Goal: Transaction & Acquisition: Purchase product/service

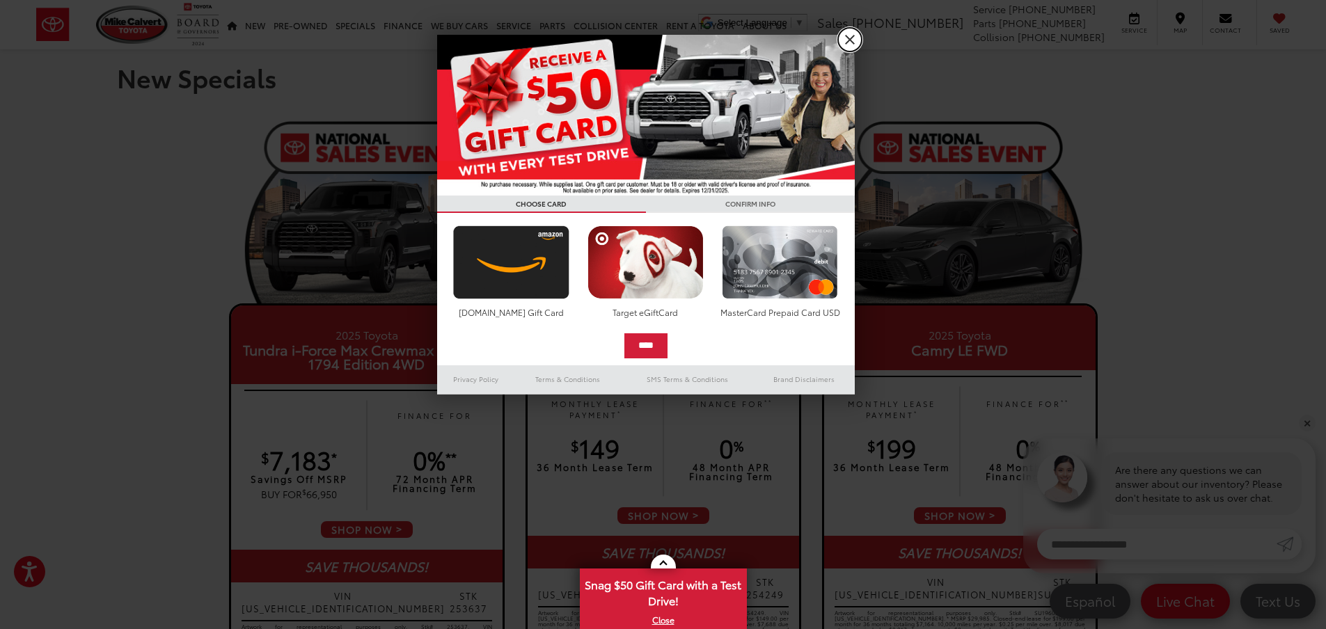
click at [858, 33] on link "X" at bounding box center [850, 40] width 24 height 24
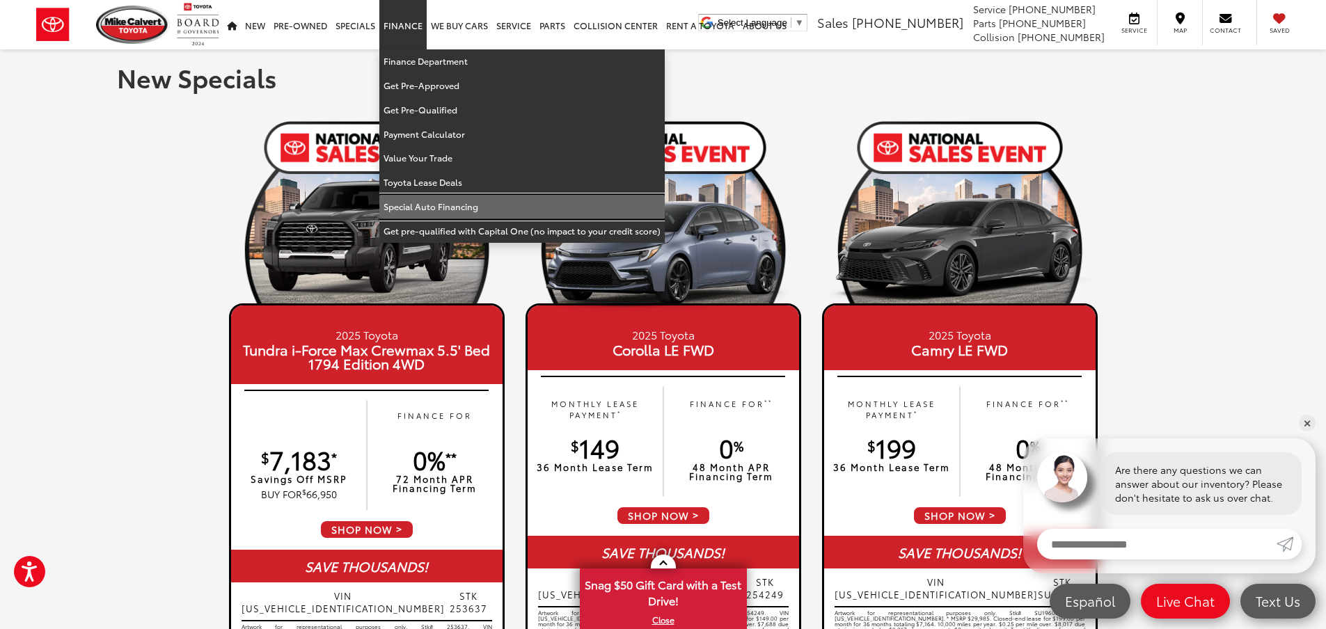
click at [473, 209] on link "Special Auto Financing" at bounding box center [521, 207] width 285 height 24
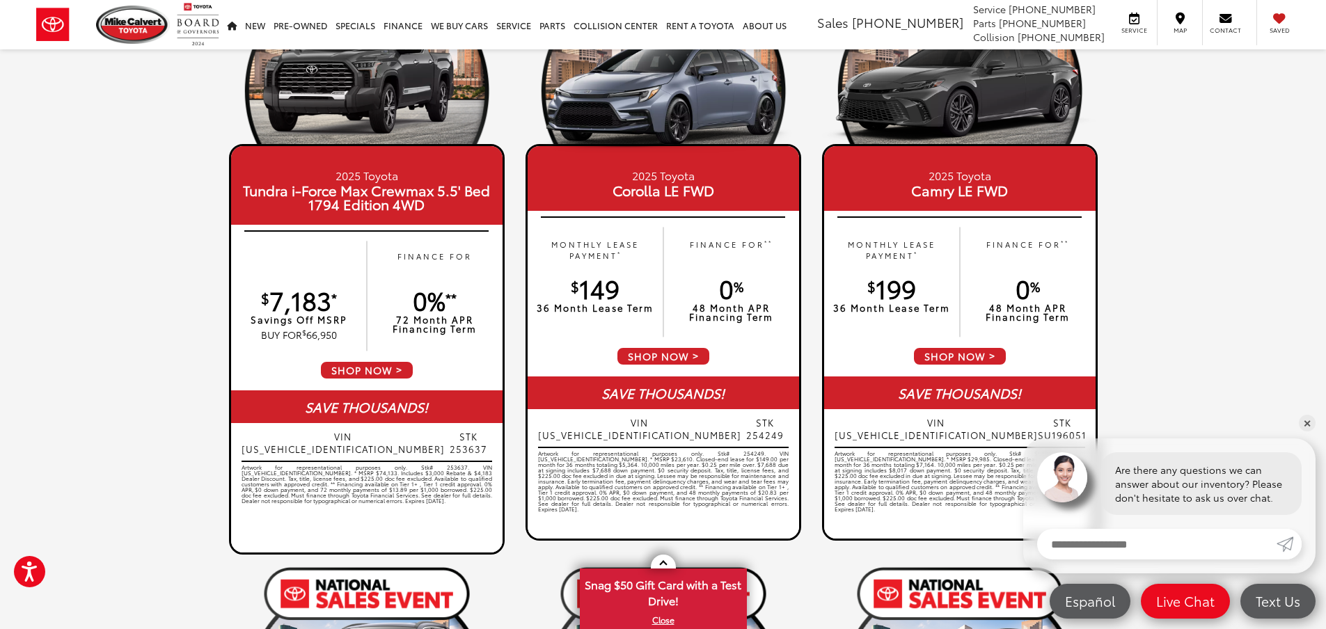
scroll to position [186, 0]
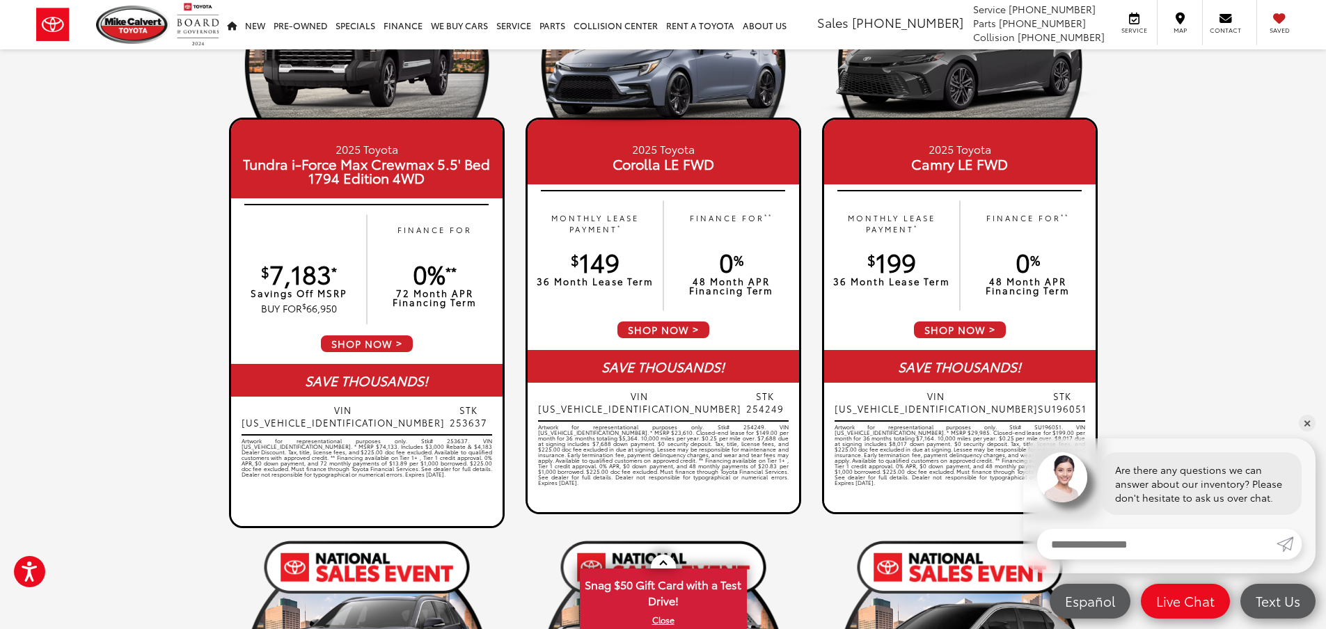
click at [1302, 418] on link "✕" at bounding box center [1306, 423] width 17 height 17
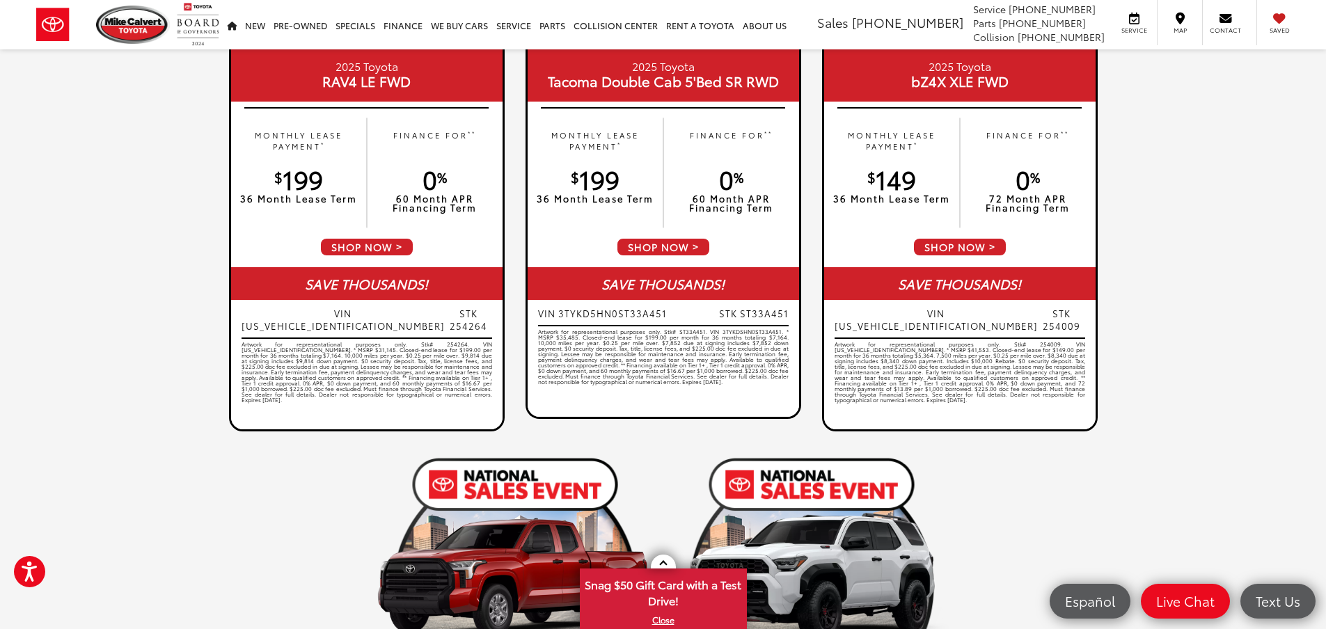
scroll to position [742, 0]
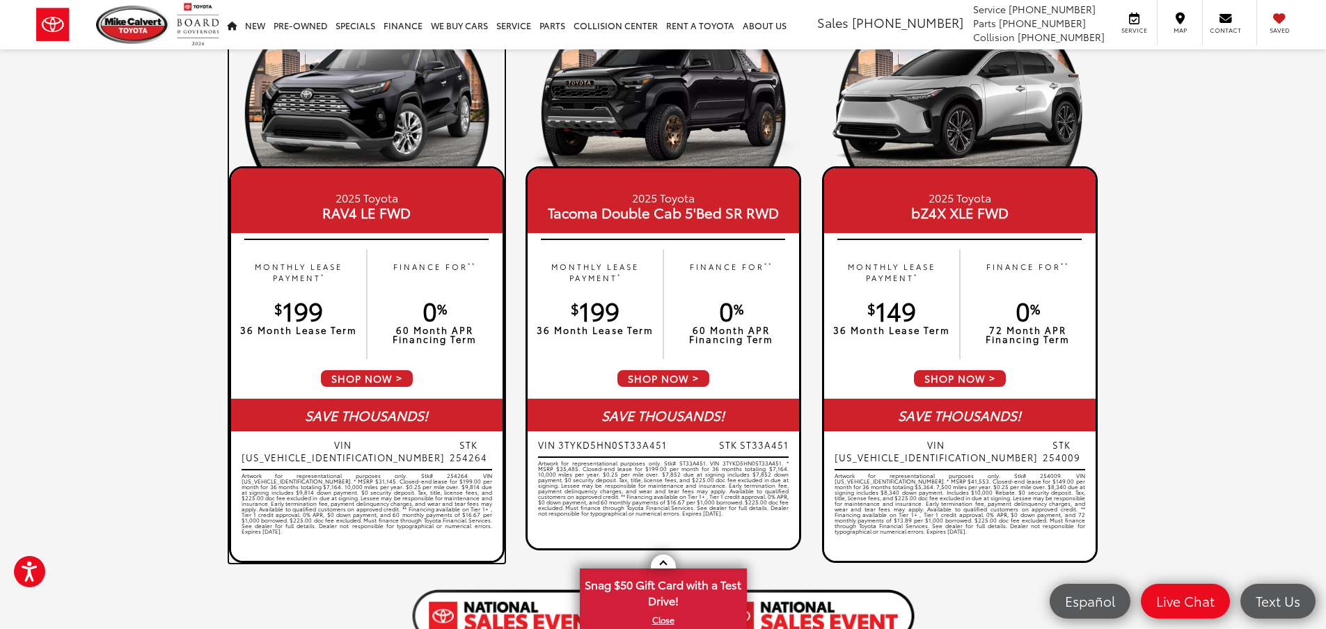
click at [397, 373] on span "SHOP NOW" at bounding box center [366, 378] width 95 height 19
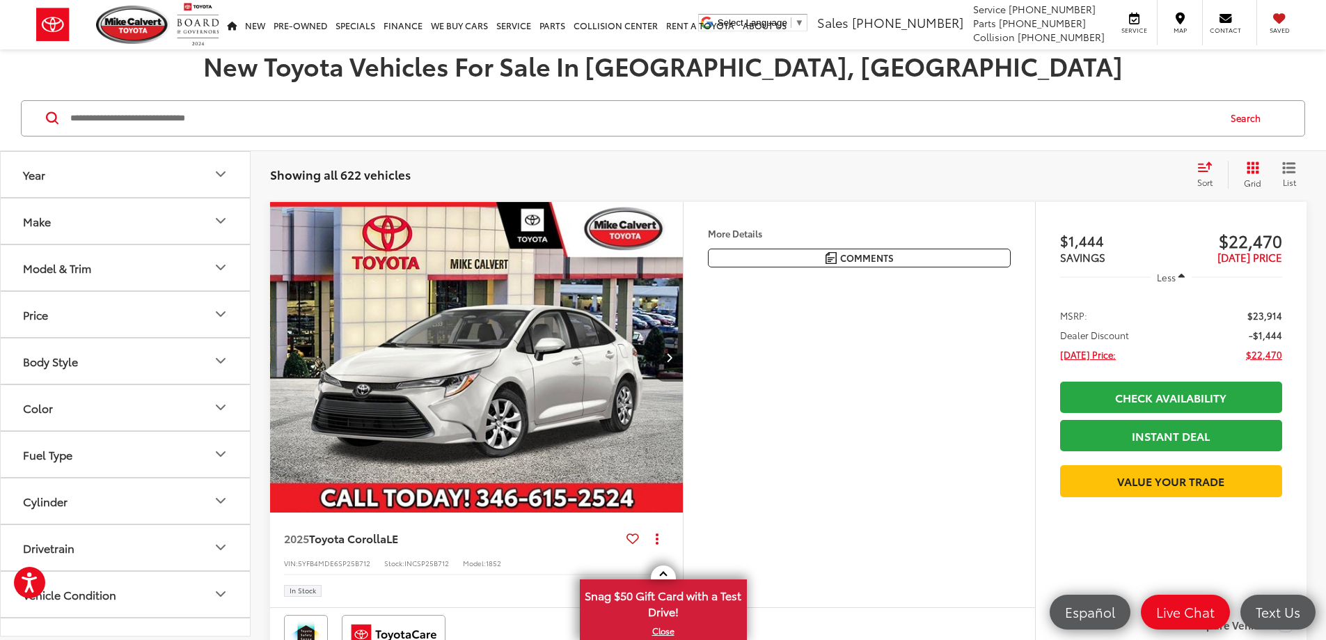
click at [208, 232] on button "Make" at bounding box center [126, 220] width 251 height 45
click at [210, 266] on button "Model & Trim" at bounding box center [126, 267] width 251 height 45
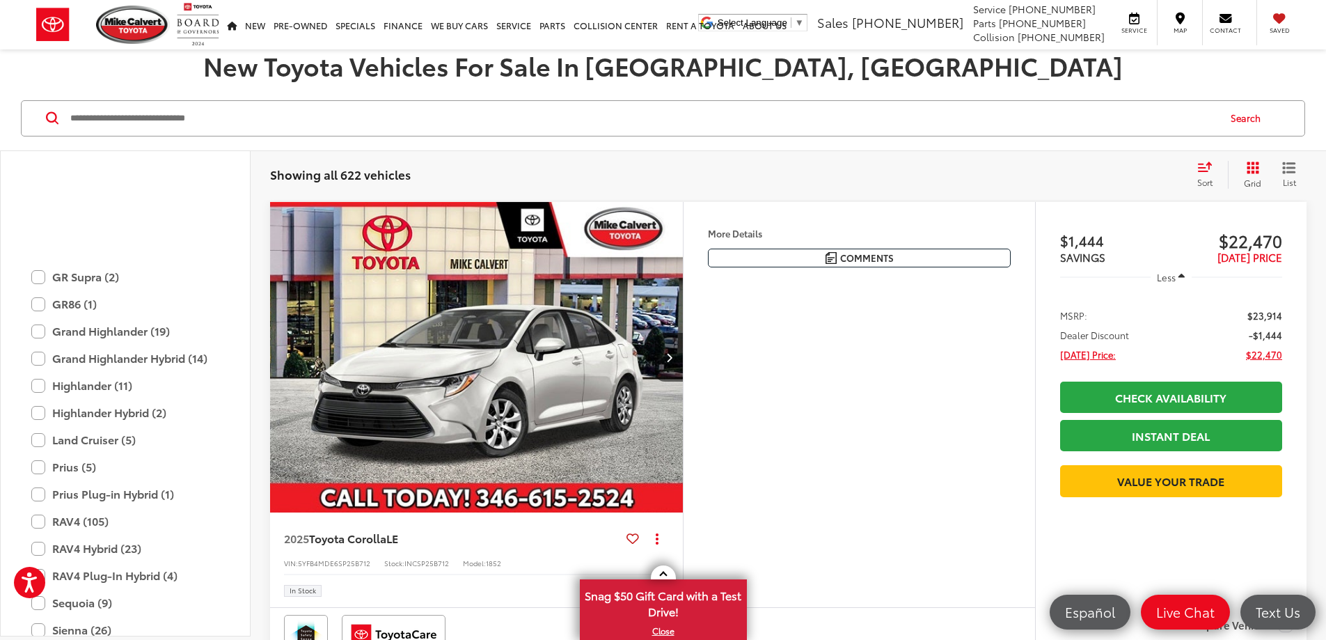
scroll to position [548, 0]
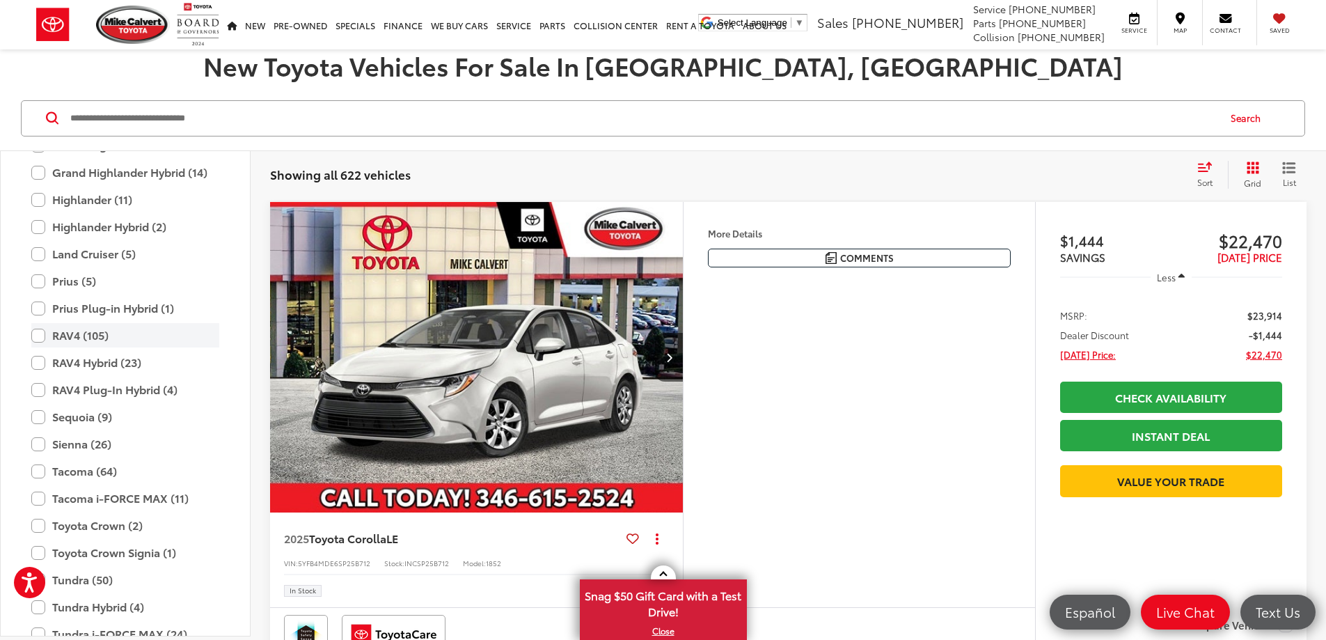
click at [81, 334] on label "RAV4 (105)" at bounding box center [125, 335] width 188 height 24
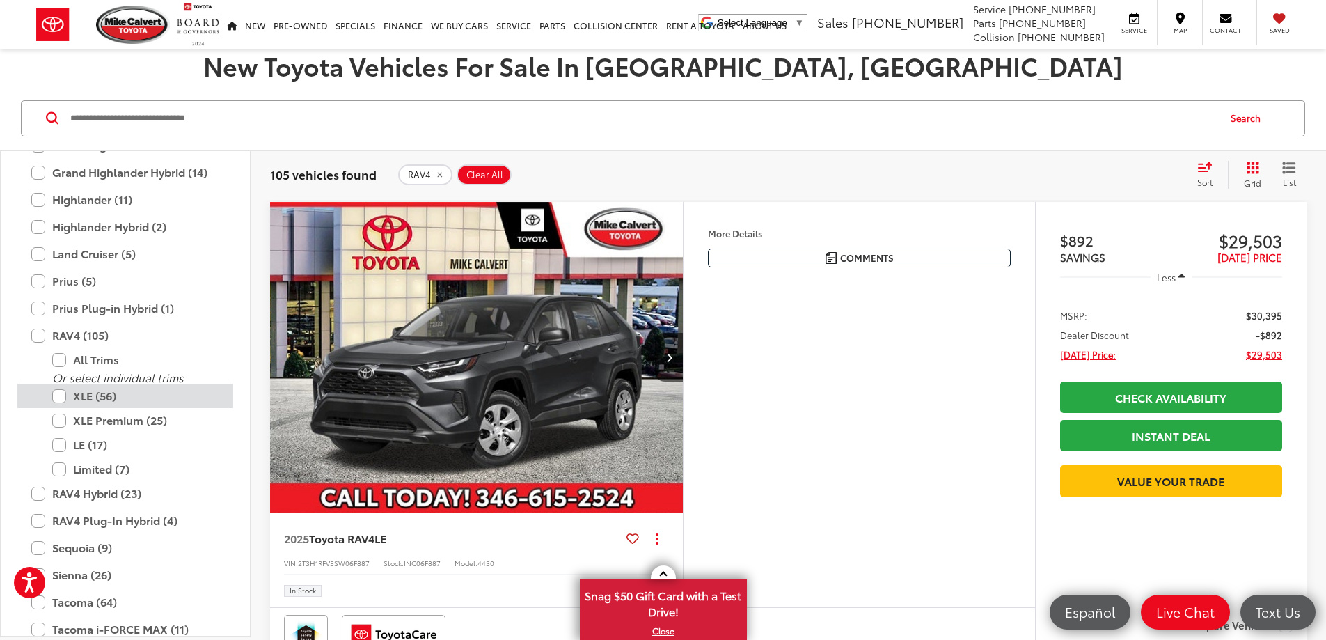
click at [65, 402] on label "XLE (56)" at bounding box center [135, 395] width 167 height 24
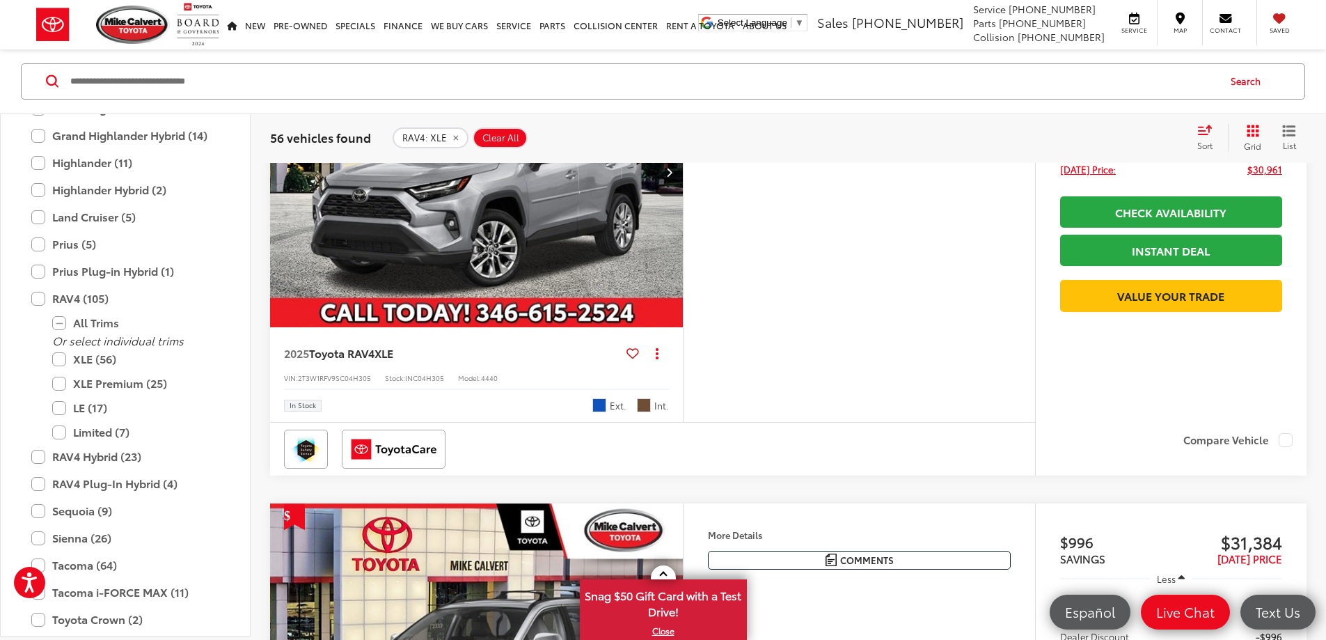
scroll to position [742, 0]
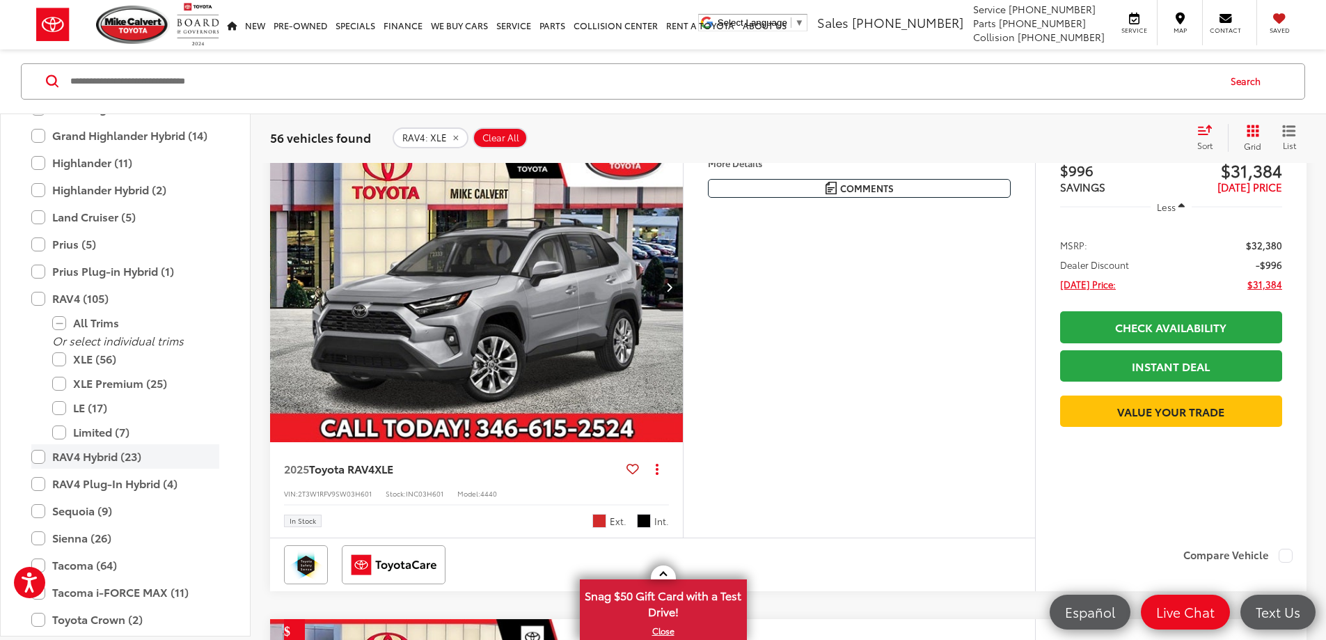
click at [54, 461] on label "RAV4 Hybrid (23)" at bounding box center [125, 457] width 188 height 24
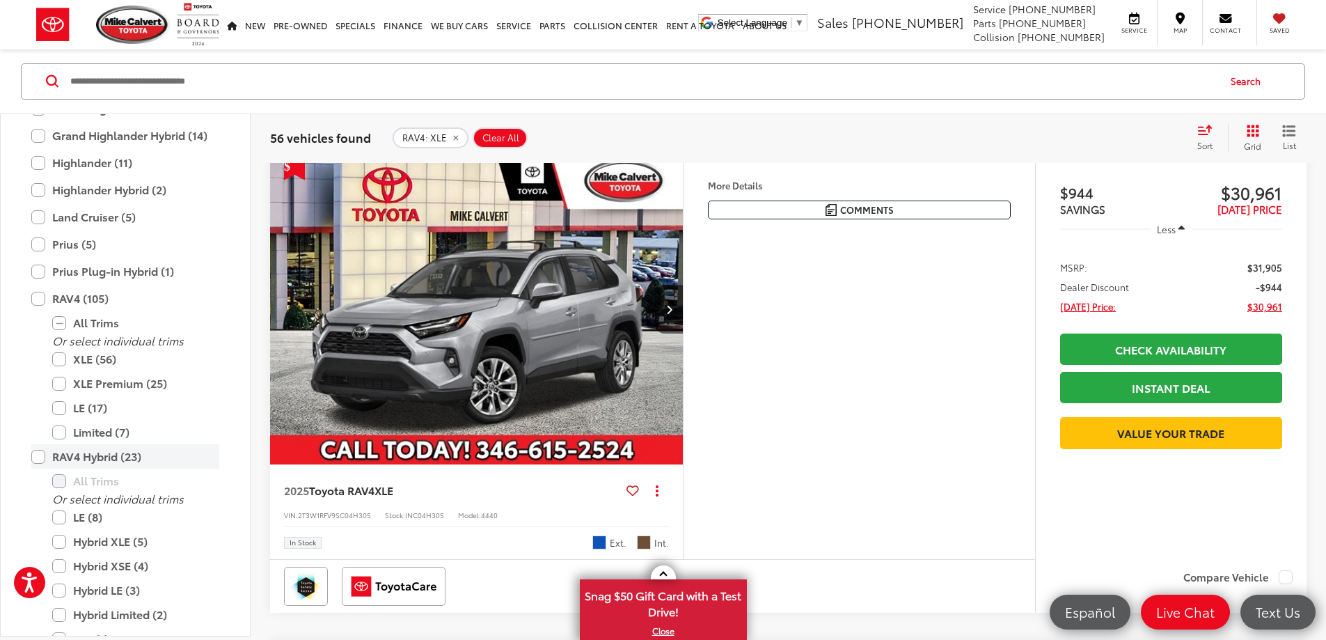
scroll to position [223, 0]
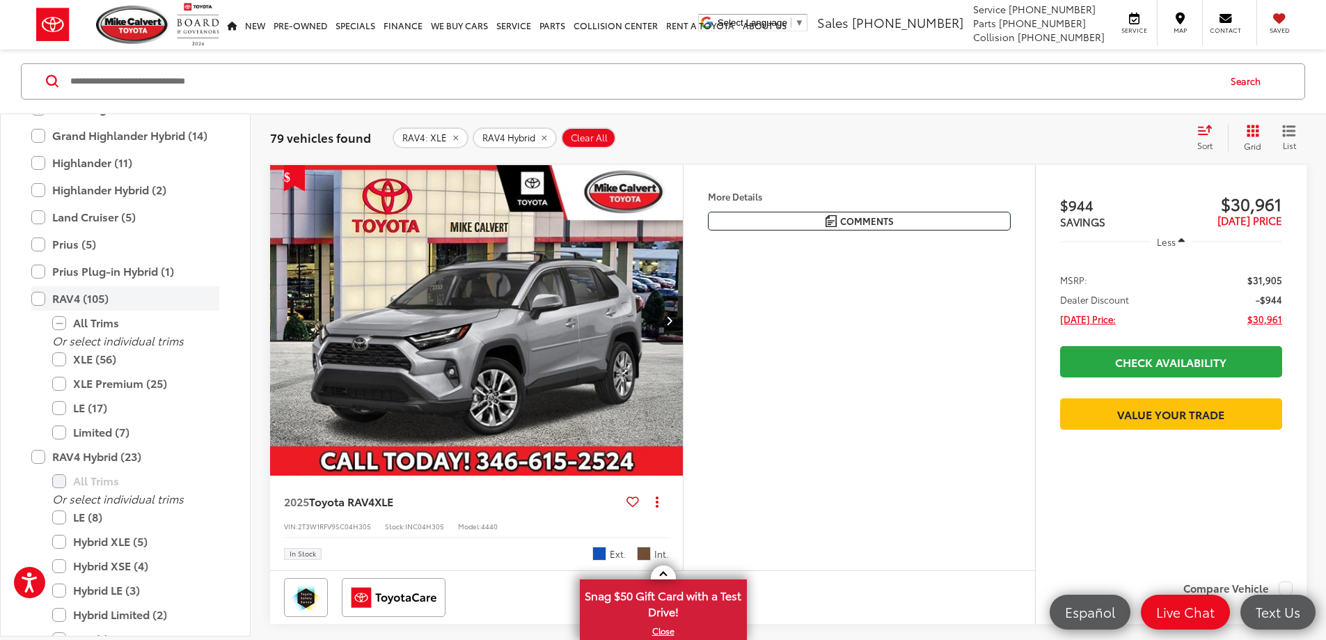
click at [41, 299] on label "RAV4 (105)" at bounding box center [125, 299] width 188 height 24
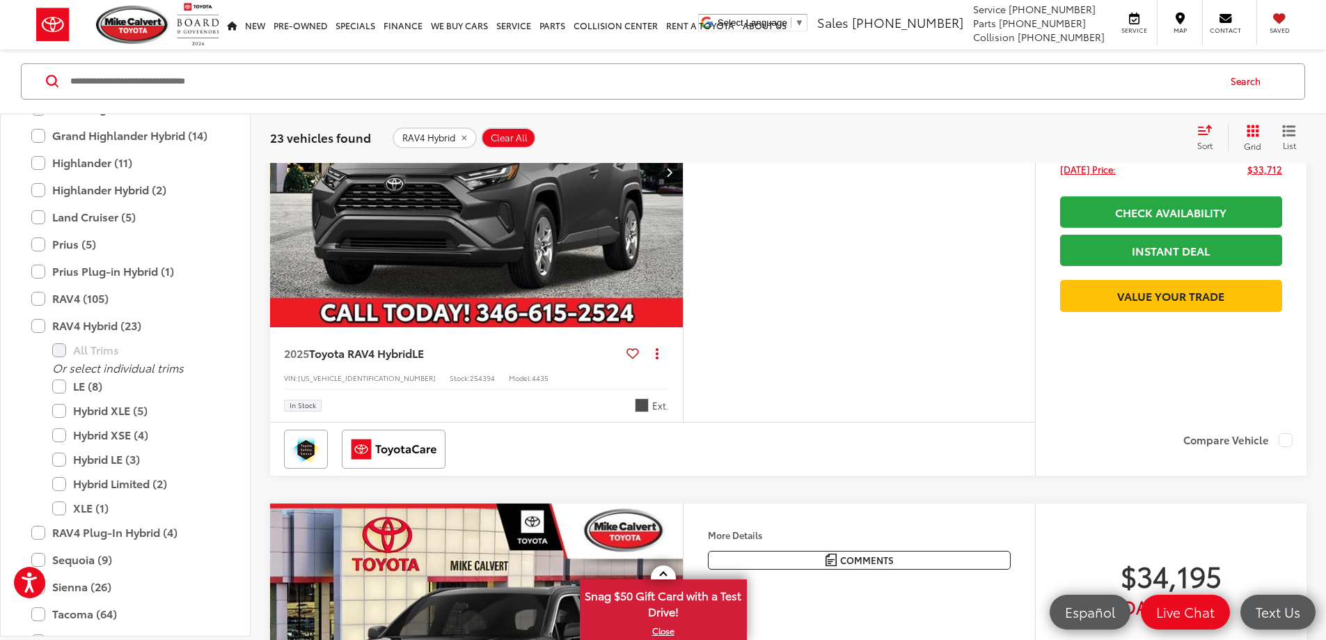
scroll to position [186, 0]
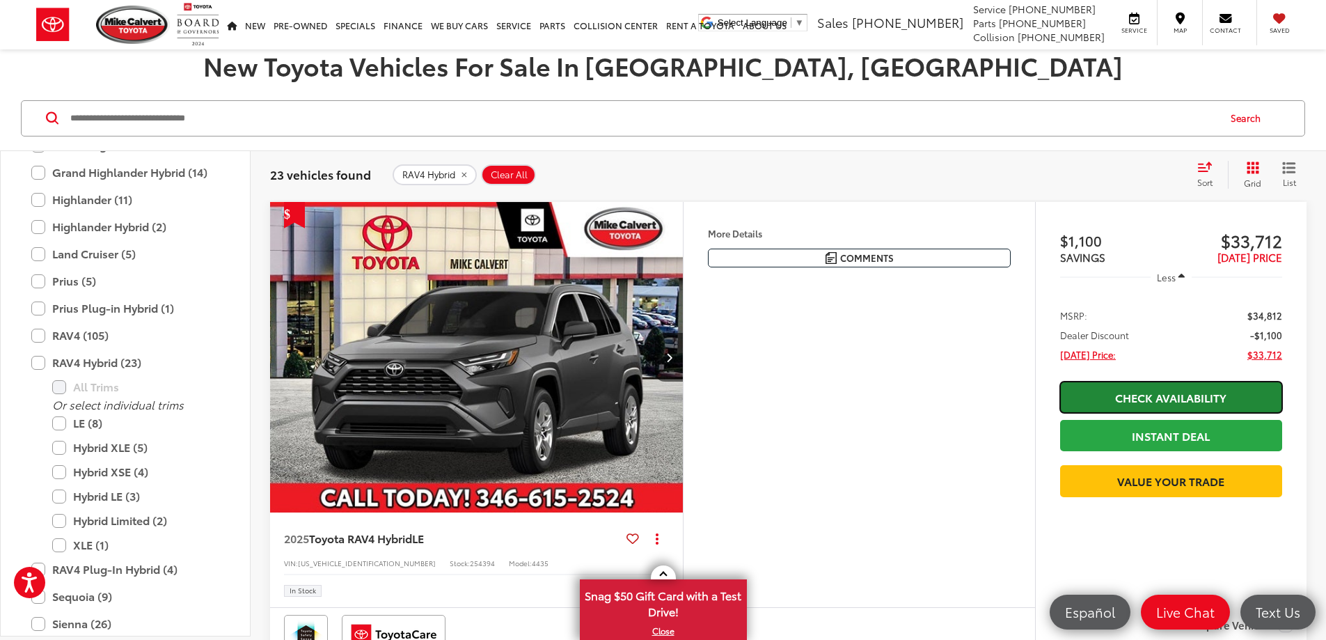
click at [1153, 395] on link "Check Availability" at bounding box center [1171, 396] width 222 height 31
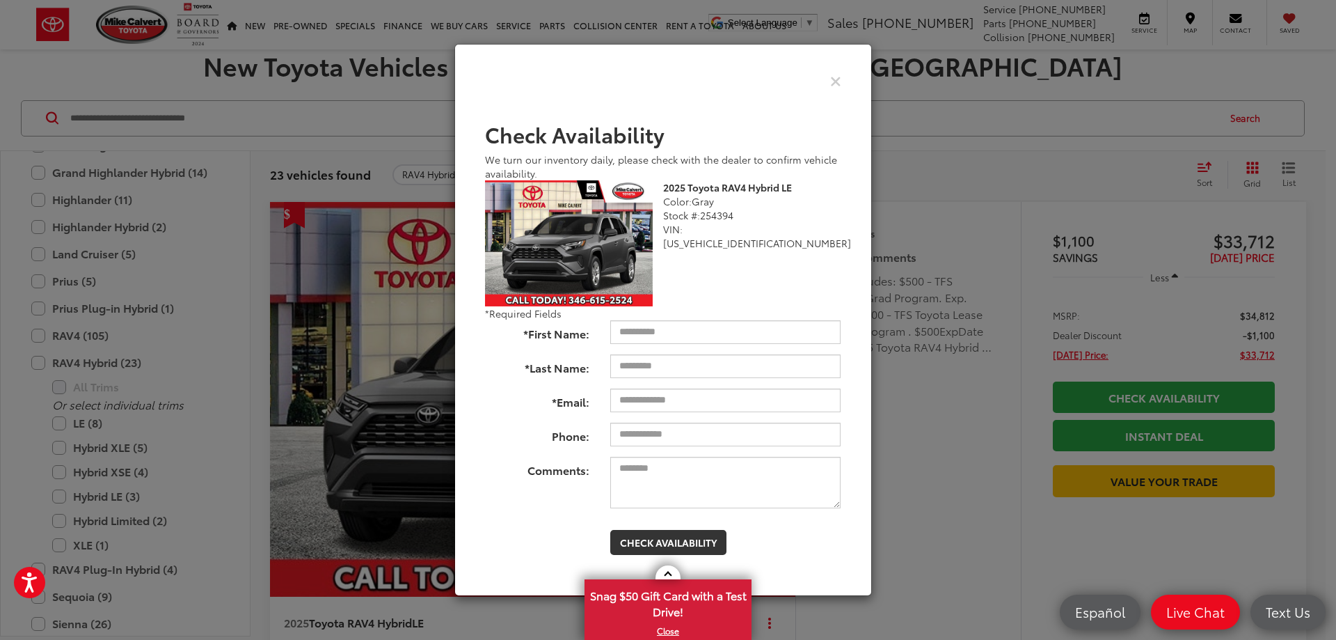
click at [983, 420] on div "Check Availability We turn our inventory daily, please check with the dealer to…" at bounding box center [668, 320] width 1336 height 640
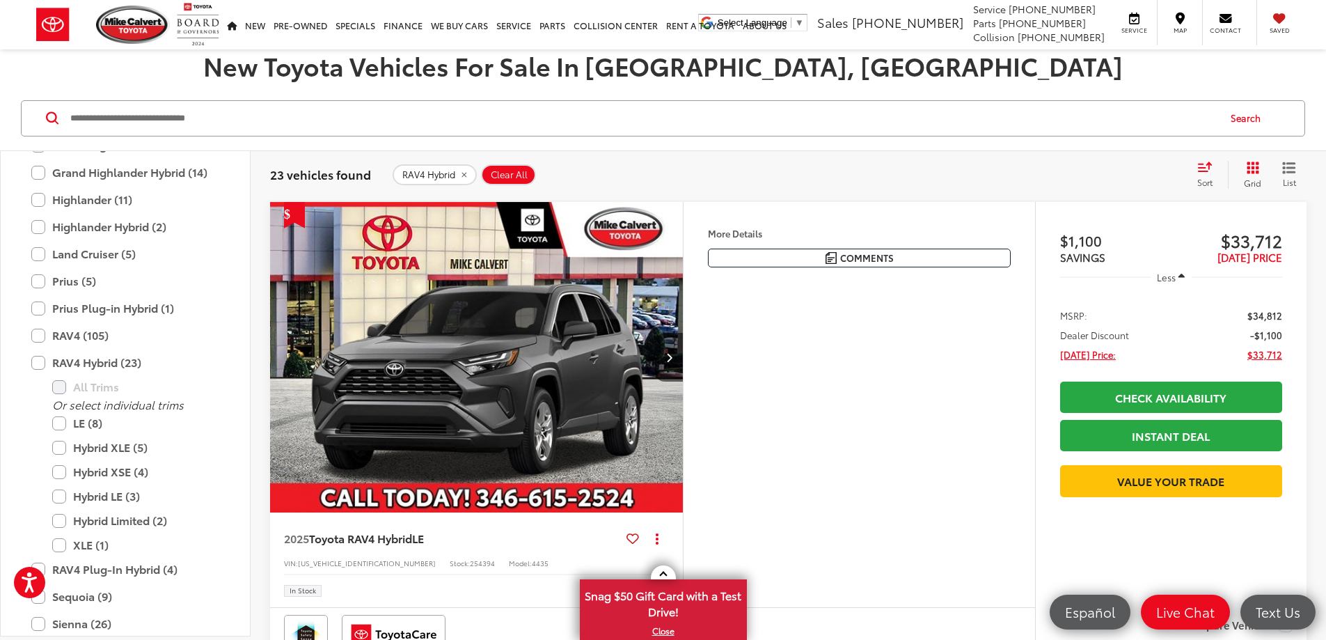
click at [1099, 458] on capital-one-entry-button at bounding box center [1171, 458] width 222 height 0
